Goal: Information Seeking & Learning: Learn about a topic

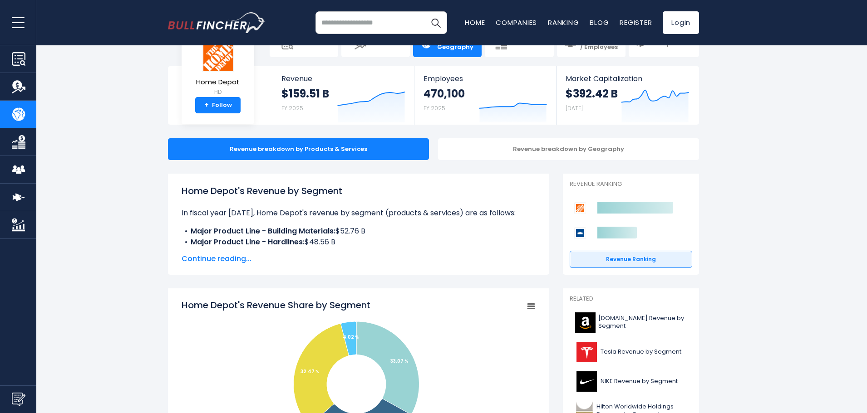
scroll to position [45, 0]
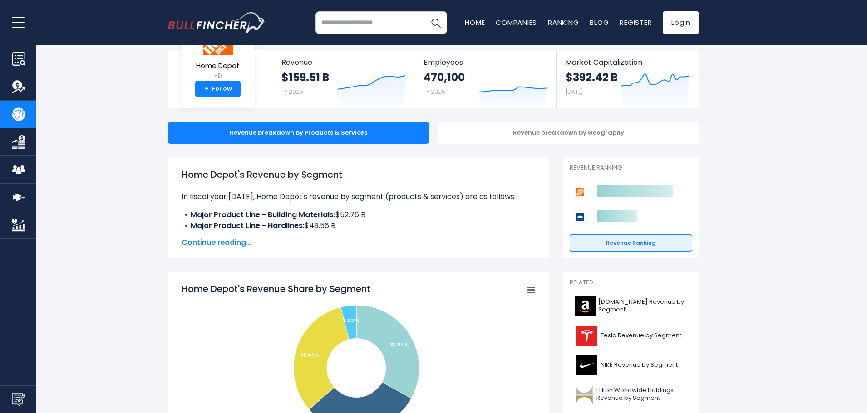
click at [212, 242] on span "Continue reading..." at bounding box center [359, 242] width 354 height 11
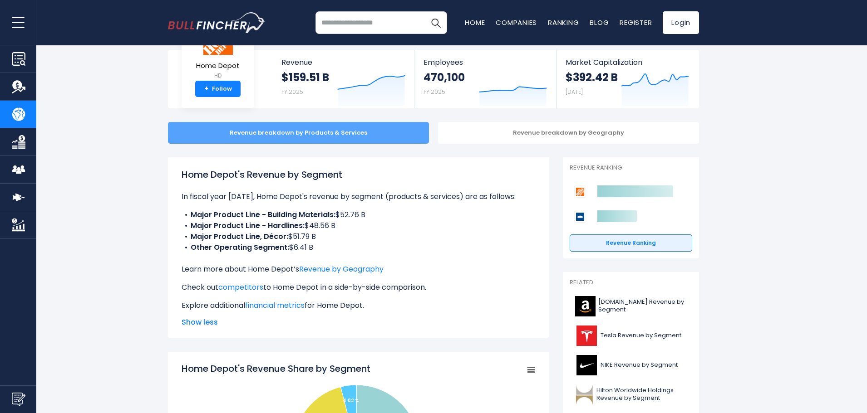
click at [343, 134] on div "Revenue breakdown by Products & Services" at bounding box center [298, 133] width 261 height 22
click at [264, 132] on div "Revenue breakdown by Products & Services" at bounding box center [298, 133] width 261 height 22
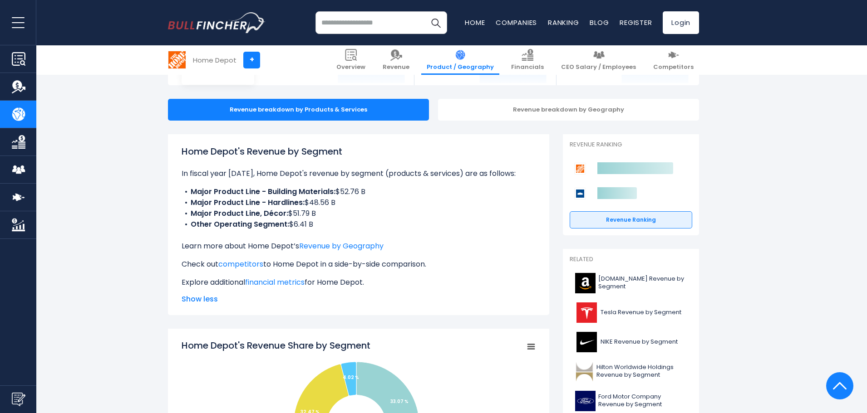
scroll to position [0, 0]
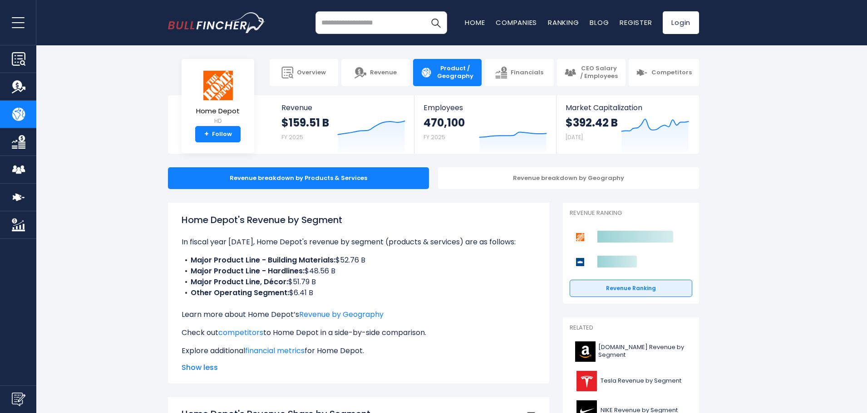
click at [457, 71] on span "Product / Geography" at bounding box center [455, 72] width 39 height 15
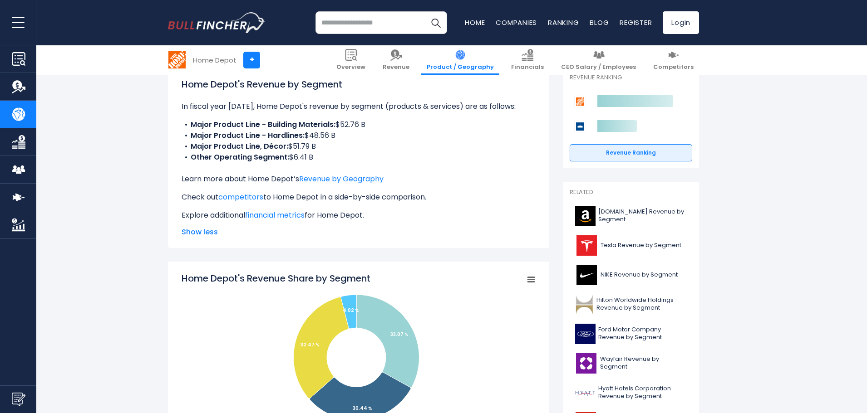
scroll to position [136, 0]
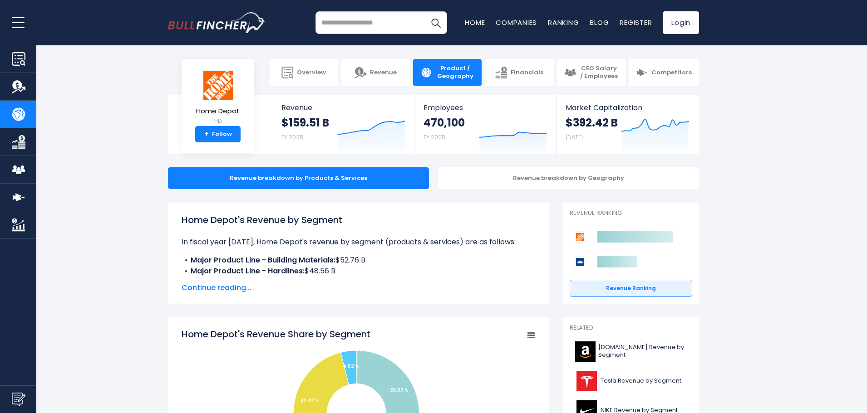
click at [194, 290] on span "Continue reading..." at bounding box center [359, 288] width 354 height 11
